Goal: Task Accomplishment & Management: Use online tool/utility

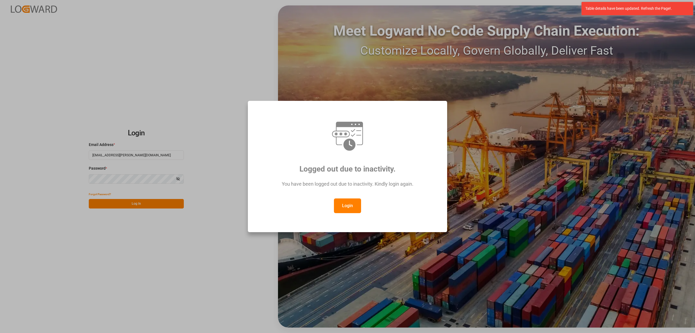
click at [348, 202] on button "Login" at bounding box center [347, 205] width 27 height 15
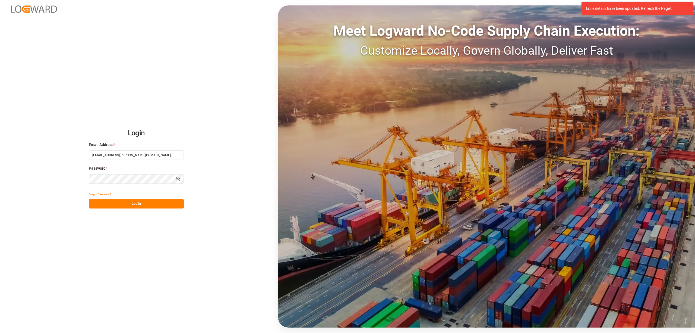
click at [168, 204] on button "Log In" at bounding box center [136, 204] width 95 height 10
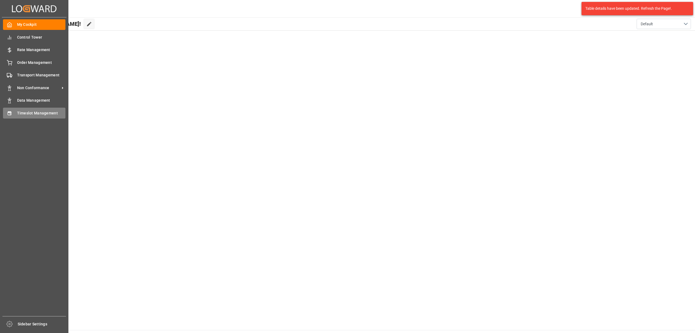
click at [17, 112] on span "Timeslot Management" at bounding box center [41, 113] width 49 height 6
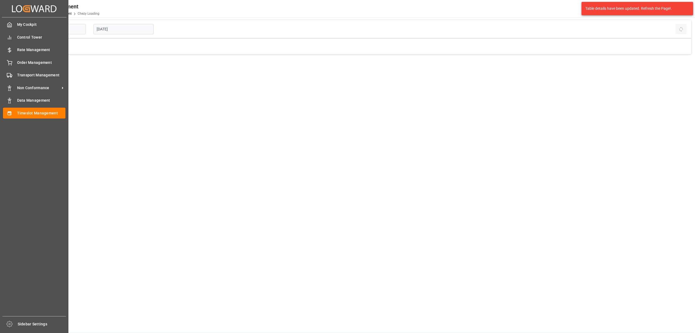
type input "Chezy Loading"
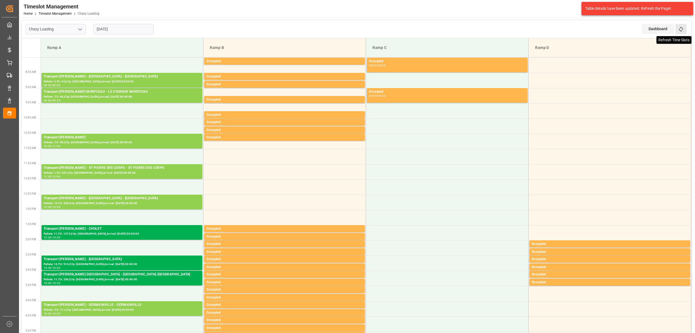
click at [683, 31] on icon at bounding box center [681, 29] width 6 height 6
